Goal: Information Seeking & Learning: Learn about a topic

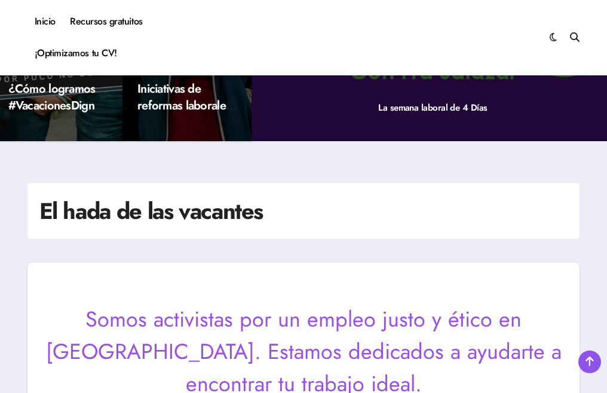
scroll to position [299, 0]
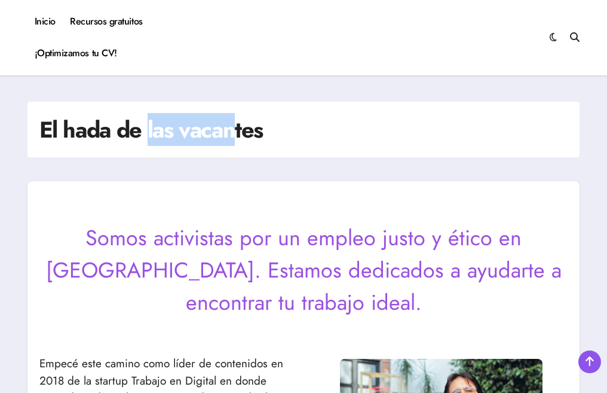
drag, startPoint x: 148, startPoint y: 132, endPoint x: 233, endPoint y: 141, distance: 85.9
click at [233, 141] on h1 "El hada de las vacantes" at bounding box center [151, 130] width 224 height 32
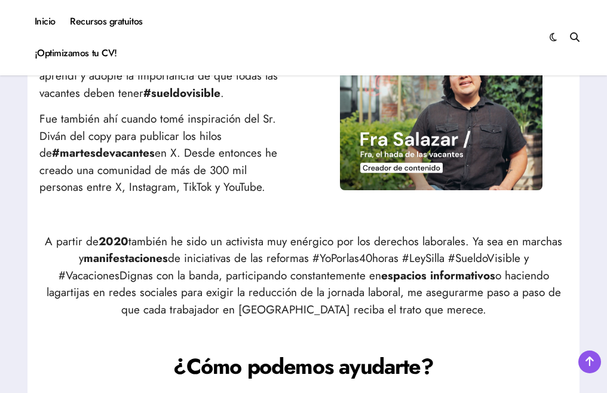
scroll to position [657, 0]
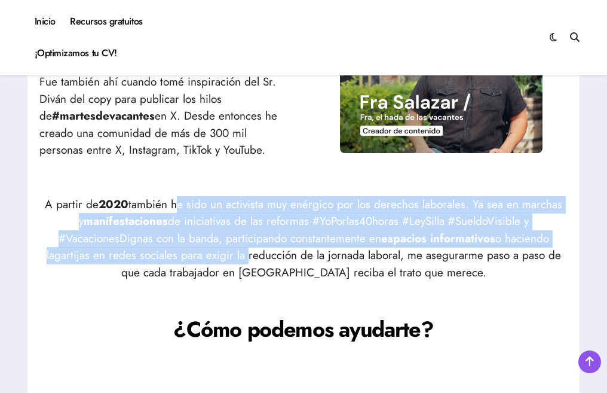
drag, startPoint x: 182, startPoint y: 206, endPoint x: 244, endPoint y: 262, distance: 83.4
click at [244, 262] on p "A partir de 2020 también he sido un activista muy enérgico por los derechos lab…" at bounding box center [303, 238] width 529 height 85
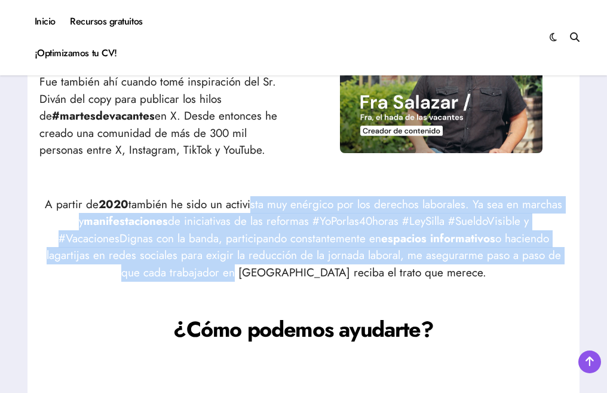
drag, startPoint x: 250, startPoint y: 205, endPoint x: 265, endPoint y: 276, distance: 72.7
click at [265, 276] on p "A partir de 2020 también he sido un activista muy enérgico por los derechos lab…" at bounding box center [303, 238] width 529 height 85
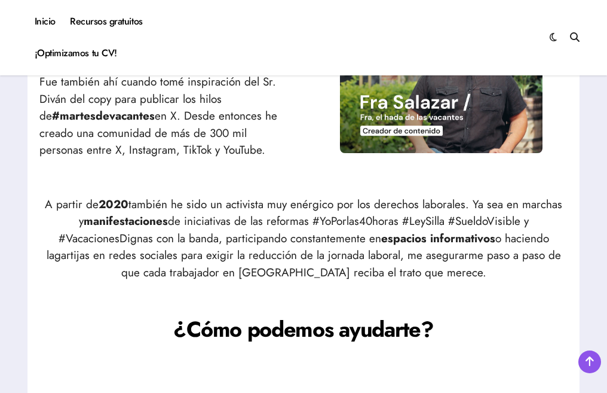
click at [242, 207] on p "A partir de 2020 también he sido un activista muy enérgico por los derechos lab…" at bounding box center [303, 238] width 529 height 85
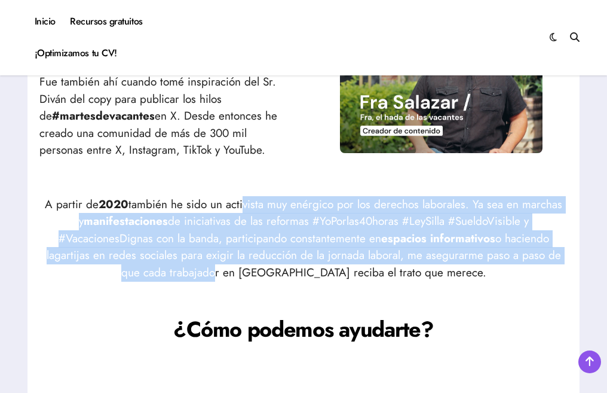
drag, startPoint x: 243, startPoint y: 200, endPoint x: 245, endPoint y: 267, distance: 67.6
click at [245, 267] on p "A partir de 2020 también he sido un activista muy enérgico por los derechos lab…" at bounding box center [303, 238] width 529 height 85
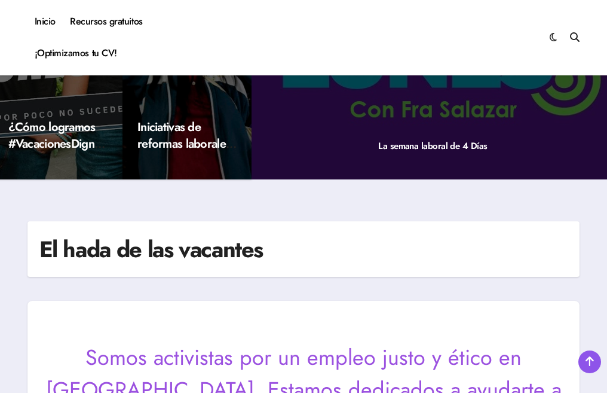
scroll to position [359, 0]
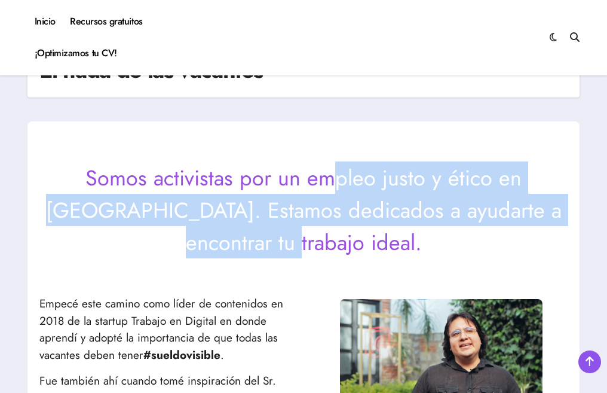
drag, startPoint x: 290, startPoint y: 179, endPoint x: 305, endPoint y: 241, distance: 63.5
click at [305, 241] on p "Somos activistas por un empleo justo y ético en [GEOGRAPHIC_DATA]. Estamos dedi…" at bounding box center [303, 209] width 529 height 97
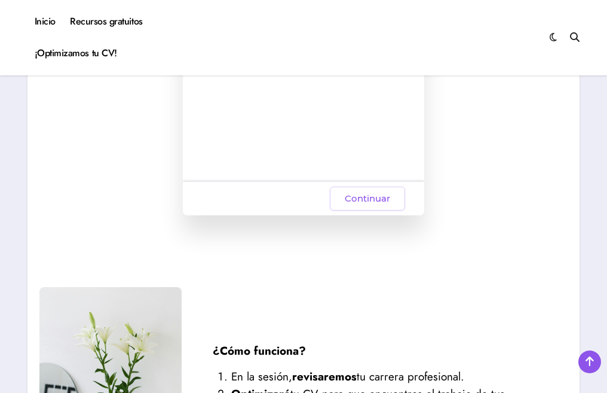
scroll to position [1315, 0]
